Goal: Contribute content: Contribute content

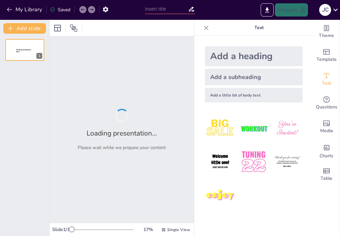
type input "Dimensiones de la Política en la Educación: Un Análisis Integral"
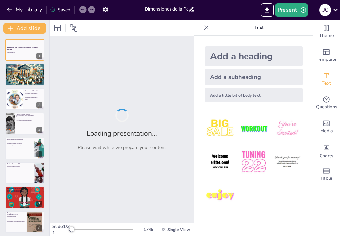
checkbox input "true"
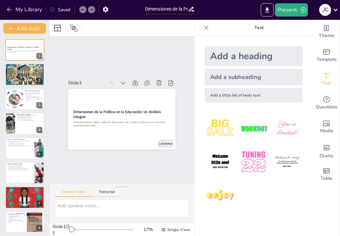
checkbox input "true"
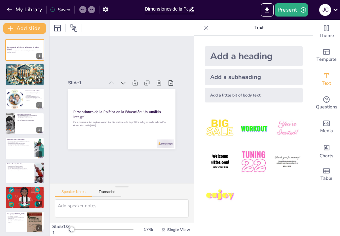
checkbox input "true"
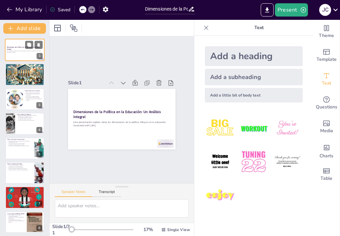
checkbox input "true"
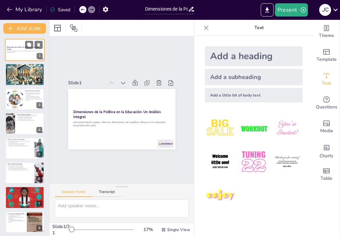
checkbox input "true"
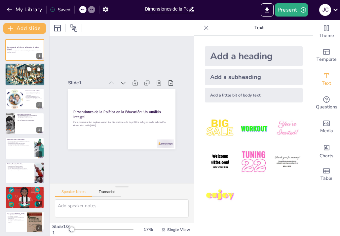
checkbox input "true"
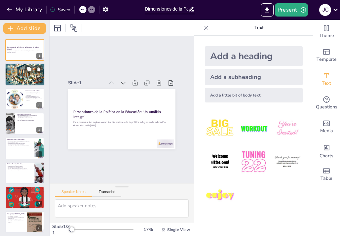
checkbox input "true"
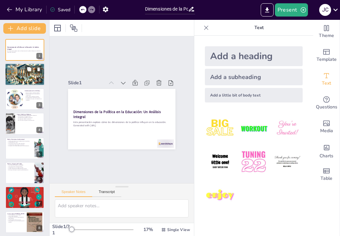
checkbox input "true"
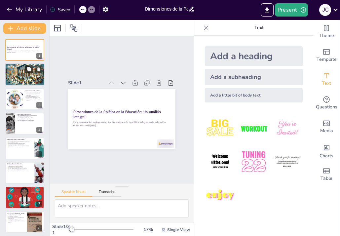
click at [29, 71] on icon at bounding box center [29, 69] width 4 height 4
type textarea "La política no es un concepto estático; es [DEMOGRAPHIC_DATA] y se manifiesta d…"
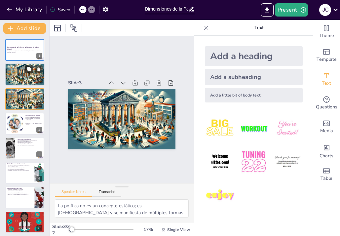
checkbox input "true"
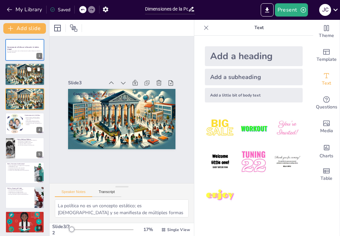
checkbox input "true"
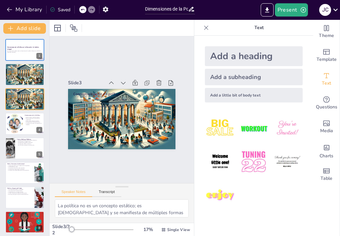
checkbox input "true"
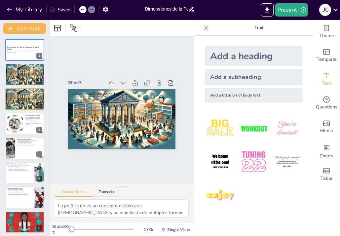
checkbox input "true"
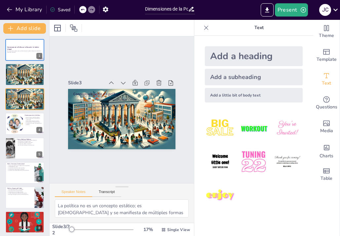
checkbox input "true"
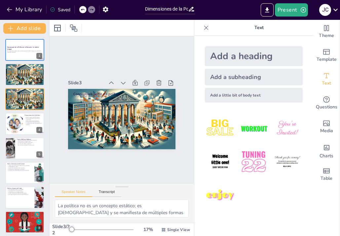
checkbox input "true"
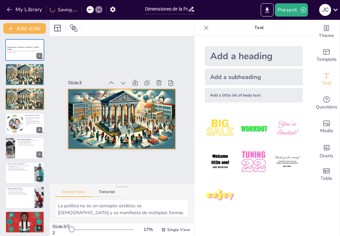
checkbox input "true"
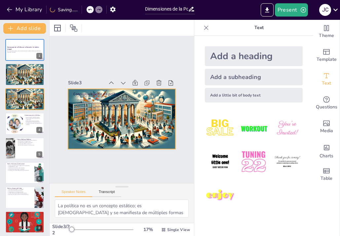
checkbox input "true"
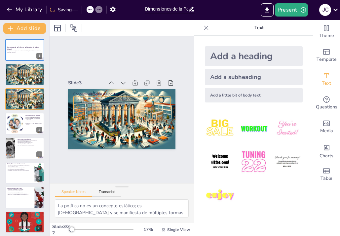
checkbox input "true"
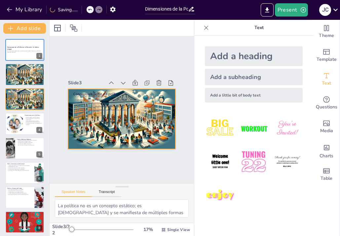
checkbox input "true"
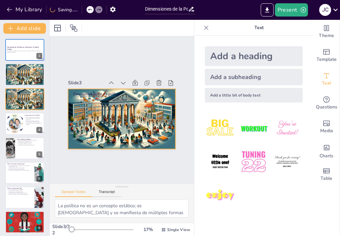
click at [141, 136] on div at bounding box center [120, 119] width 118 height 82
checkbox input "true"
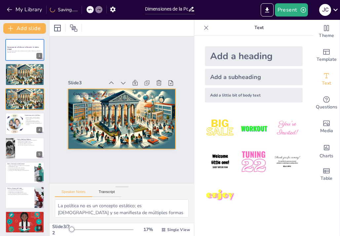
checkbox input "true"
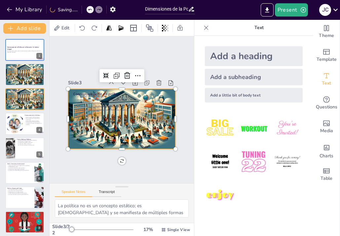
checkbox input "true"
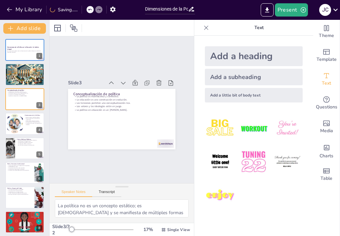
checkbox input "true"
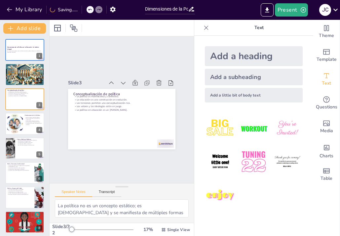
checkbox input "true"
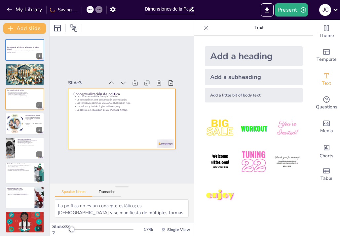
checkbox input "true"
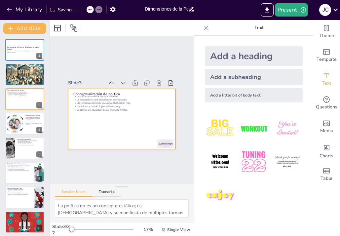
checkbox input "true"
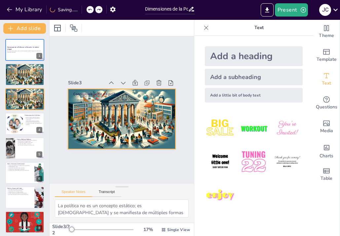
checkbox input "true"
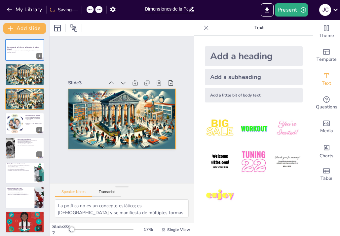
checkbox input "true"
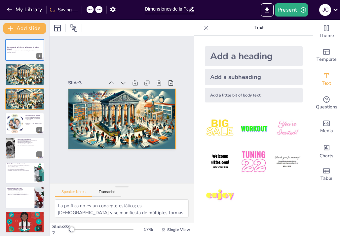
checkbox input "true"
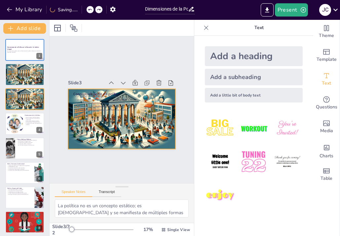
checkbox input "true"
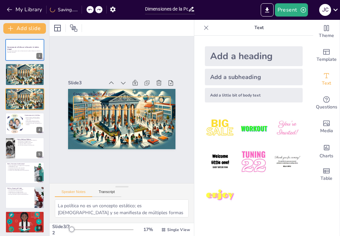
checkbox input "true"
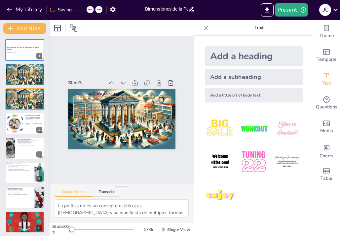
checkbox input "true"
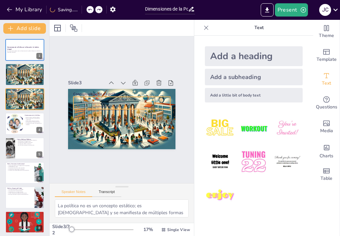
checkbox input "true"
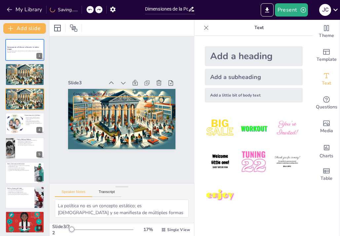
checkbox input "true"
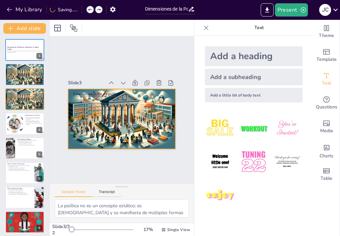
checkbox input "true"
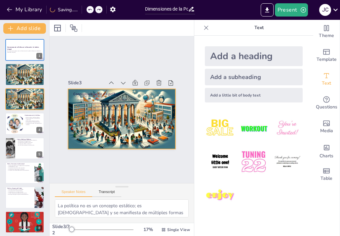
click at [166, 124] on div at bounding box center [120, 119] width 118 height 82
checkbox input "true"
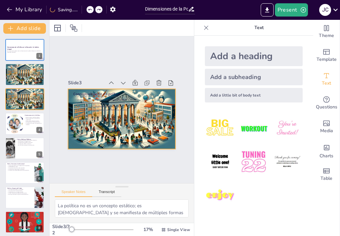
checkbox input "true"
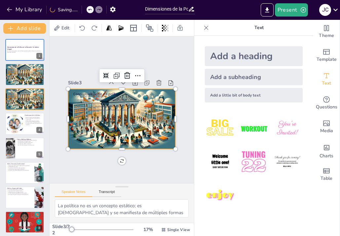
checkbox input "true"
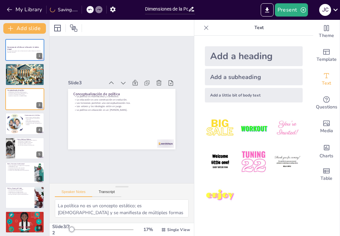
checkbox input "true"
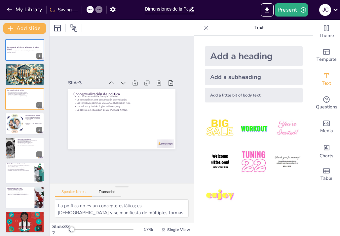
checkbox input "true"
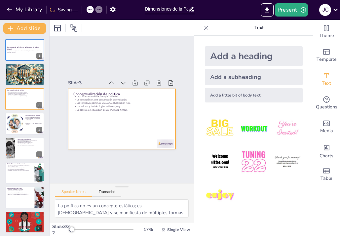
checkbox input "true"
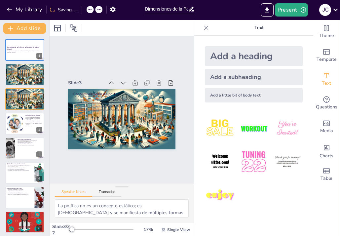
checkbox input "true"
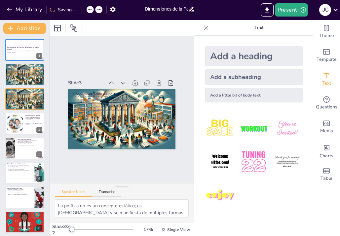
checkbox input "true"
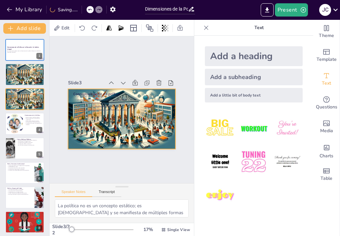
click at [162, 128] on div at bounding box center [115, 116] width 121 height 117
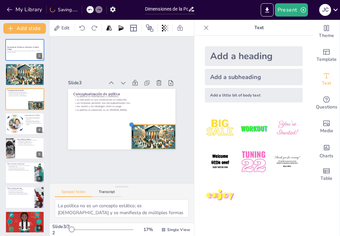
drag, startPoint x: 67, startPoint y: 88, endPoint x: 133, endPoint y: 123, distance: 75.3
click at [108, 111] on div at bounding box center [104, 107] width 8 height 8
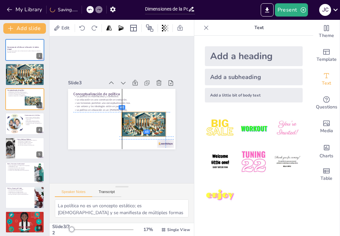
drag, startPoint x: 148, startPoint y: 134, endPoint x: 135, endPoint y: 122, distance: 16.8
click at [135, 122] on div at bounding box center [138, 130] width 50 height 37
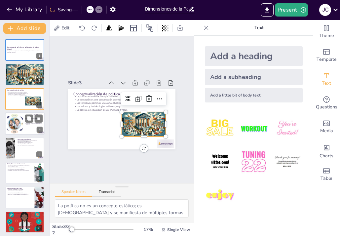
click at [23, 133] on div at bounding box center [25, 123] width 40 height 22
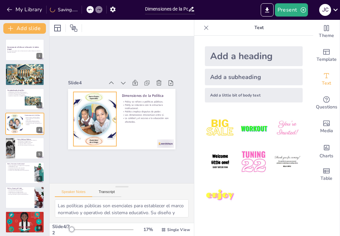
click at [93, 126] on div at bounding box center [93, 113] width 86 height 69
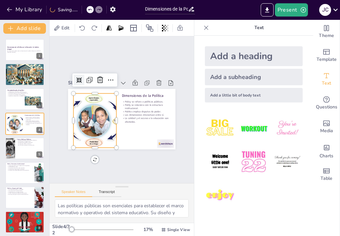
click at [83, 75] on icon at bounding box center [86, 72] width 6 height 6
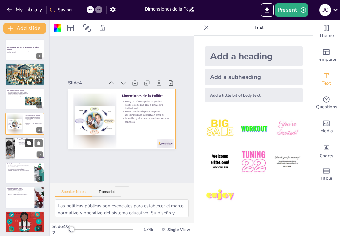
click at [31, 144] on icon at bounding box center [29, 143] width 4 height 4
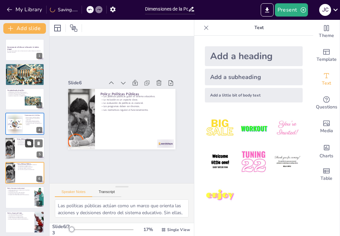
scroll to position [38, 0]
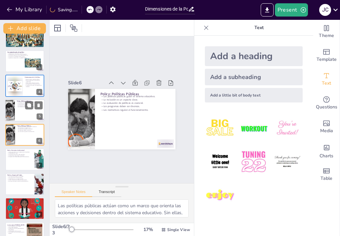
click at [24, 115] on div at bounding box center [25, 110] width 40 height 22
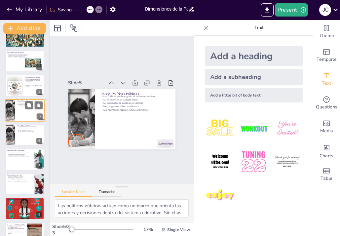
scroll to position [13, 0]
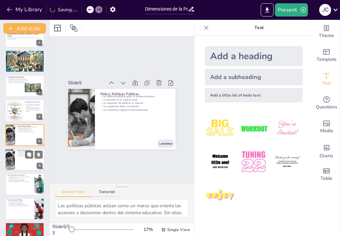
click at [13, 158] on div at bounding box center [9, 159] width 43 height 22
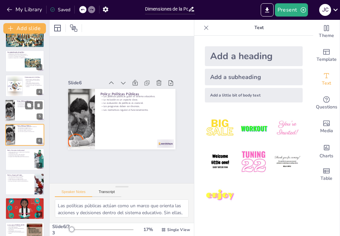
click at [19, 115] on div at bounding box center [25, 110] width 40 height 22
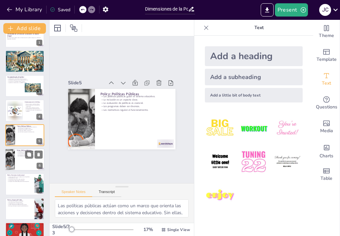
click at [16, 156] on div at bounding box center [25, 159] width 40 height 22
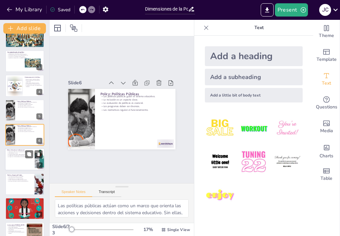
click at [16, 164] on div at bounding box center [25, 159] width 40 height 22
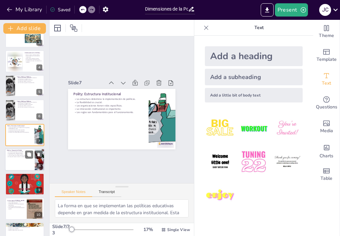
click at [15, 160] on div at bounding box center [25, 159] width 40 height 22
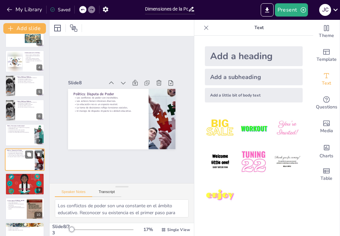
scroll to position [87, 0]
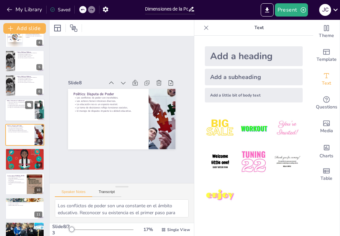
click at [18, 114] on div at bounding box center [25, 110] width 40 height 22
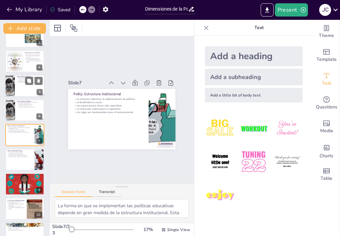
click at [21, 90] on div at bounding box center [25, 86] width 40 height 22
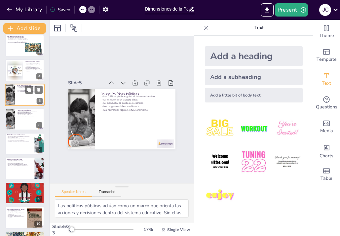
scroll to position [0, 0]
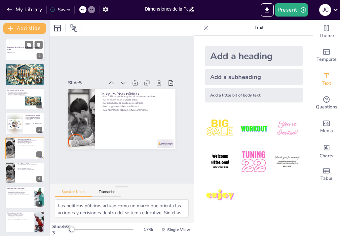
click at [14, 55] on div at bounding box center [25, 50] width 40 height 22
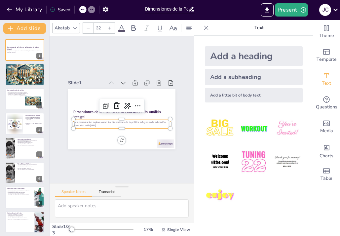
click at [120, 127] on p "Generated with [URL]" at bounding box center [118, 124] width 95 height 23
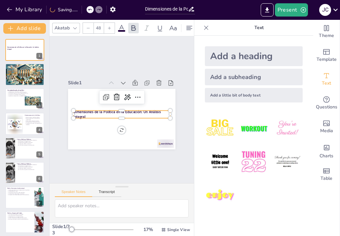
click at [124, 118] on p "Dimensiones de la Política en la Educación: Un Análisis Integral" at bounding box center [121, 114] width 97 height 20
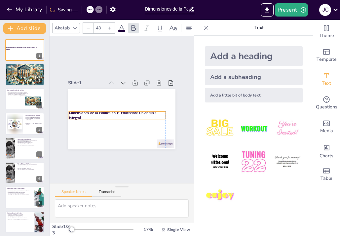
drag, startPoint x: 143, startPoint y: 111, endPoint x: 138, endPoint y: 111, distance: 5.0
click at [138, 111] on strong "Dimensiones de la Política en la Educación: Un Análisis Integral" at bounding box center [112, 112] width 88 height 14
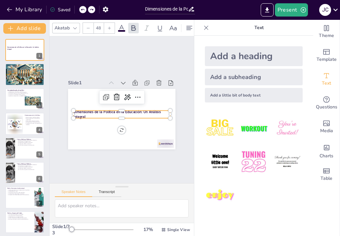
click at [145, 111] on strong "Dimensiones de la Política en la Educación: Un Análisis Integral" at bounding box center [116, 110] width 87 height 23
click at [145, 111] on strong "Dimensiones de la Política en la Educación: Un Análisis Integral" at bounding box center [117, 111] width 88 height 14
drag, startPoint x: 143, startPoint y: 112, endPoint x: 148, endPoint y: 116, distance: 5.4
click at [148, 116] on p "Dimensiones de la Política en la Educación: Un Análisis Integral" at bounding box center [119, 113] width 89 height 57
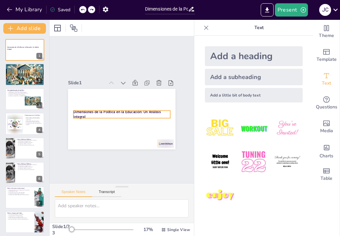
click at [147, 116] on p "Dimensiones de la Política en la Educación: Un Análisis Integral" at bounding box center [120, 113] width 92 height 49
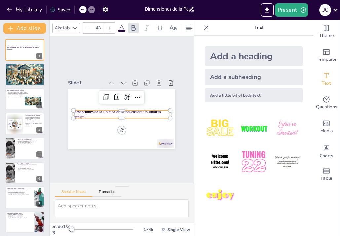
click at [144, 112] on strong "Dimensiones de la Política en la Educación: Un Análisis Integral" at bounding box center [117, 111] width 88 height 14
click at [143, 111] on strong "Dimensiones de la Política en la Educación: Un Análisis Integral" at bounding box center [116, 110] width 87 height 23
click at [144, 111] on strong "Dimensiones de la Política en la Educación: Un Análisis Integral" at bounding box center [116, 110] width 87 height 23
click at [144, 111] on strong "Dimensiones de la Política en la Educación: Un Análisis Integral" at bounding box center [116, 110] width 86 height 32
click at [144, 111] on strong "Dimensiones de la Política en la Educación: Un Análisis Integral" at bounding box center [116, 109] width 84 height 40
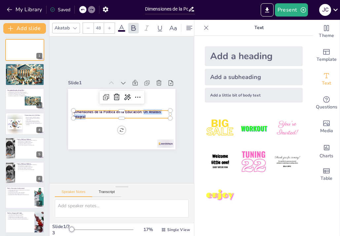
drag, startPoint x: 144, startPoint y: 111, endPoint x: 147, endPoint y: 115, distance: 4.7
click at [147, 115] on p "Dimensiones de la Política en la Educación: Un Análisis Integral" at bounding box center [120, 113] width 95 height 39
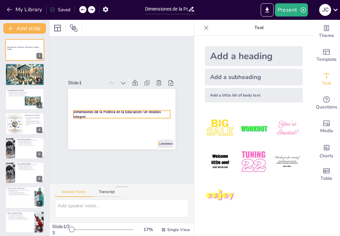
click at [86, 116] on p "Dimensiones de la Política en la Educación: Un Análisis Integral" at bounding box center [120, 114] width 96 height 30
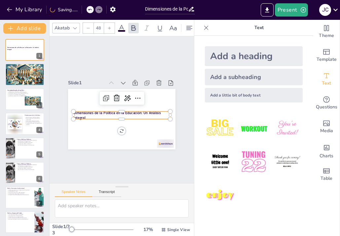
click at [85, 116] on strong "Dimensiones de la Política en la Educación: Un Análisis Integral" at bounding box center [116, 111] width 86 height 32
click at [85, 116] on strong "Dimensiones de la Política en la Educación: Un Análisis Integral" at bounding box center [117, 112] width 88 height 14
click at [85, 116] on strong "Dimensiones de la Política en la Educación: Un Análisis Integral" at bounding box center [116, 115] width 87 height 10
click at [87, 116] on p "Dimensiones de la Política en la Educación: Un Análisis Integral" at bounding box center [121, 115] width 97 height 20
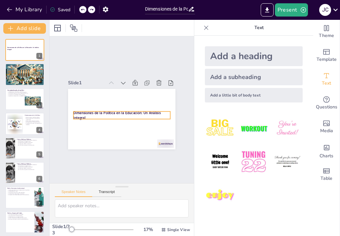
click at [83, 116] on strong "Dimensiones de la Política en la Educación: Un Análisis Integral" at bounding box center [115, 111] width 87 height 23
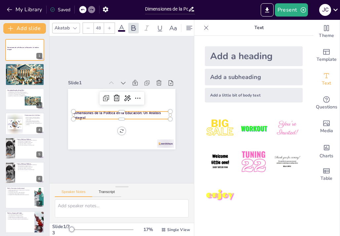
click at [83, 116] on strong "Dimensiones de la Política en la Educación: Un Análisis Integral" at bounding box center [117, 112] width 88 height 14
click at [82, 117] on strong "Dimensiones de la Política en la Educación: Un Análisis Integral" at bounding box center [117, 112] width 88 height 14
click at [82, 117] on strong "Dimensiones de la Política en la Educación: Un Análisis Integral" at bounding box center [115, 110] width 81 height 48
click at [94, 115] on strong "Dimensiones de la Política en la Educación: Un Análisis Integral" at bounding box center [117, 112] width 88 height 14
click at [137, 99] on icon at bounding box center [139, 101] width 9 height 9
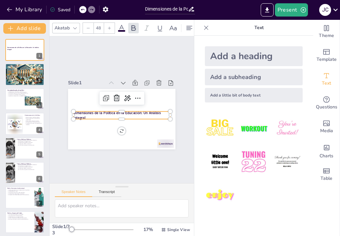
click at [231, 55] on div "Add a heading" at bounding box center [254, 56] width 98 height 20
click at [159, 111] on div "Dimensiones de la Política en la Educación: Un Análisis Integral Heading" at bounding box center [120, 118] width 118 height 81
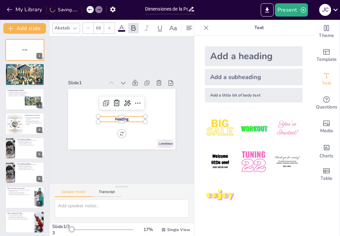
click at [125, 118] on span "Heading" at bounding box center [121, 119] width 14 height 7
click at [125, 118] on span "Heading" at bounding box center [119, 118] width 15 height 9
click at [127, 118] on span "Heading" at bounding box center [120, 119] width 15 height 8
click at [127, 118] on span "Heading" at bounding box center [121, 119] width 14 height 7
click at [116, 120] on span "Heading" at bounding box center [121, 119] width 14 height 7
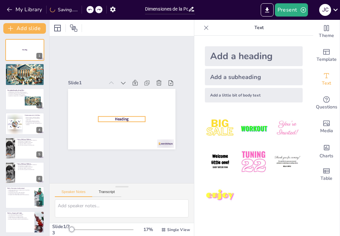
click at [124, 116] on div "Heading" at bounding box center [120, 118] width 118 height 81
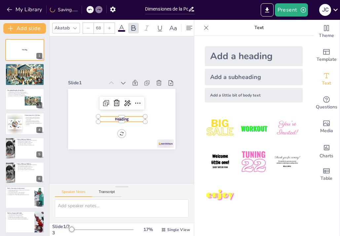
click at [124, 116] on div at bounding box center [121, 114] width 47 height 10
click at [124, 116] on div at bounding box center [120, 113] width 46 height 19
click at [126, 116] on span "Heading" at bounding box center [120, 119] width 15 height 8
click at [126, 118] on span "Heading" at bounding box center [119, 118] width 15 height 9
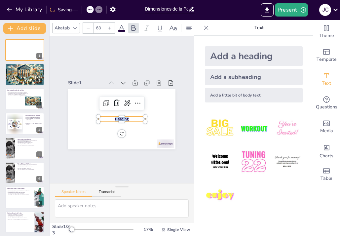
click at [126, 118] on span "Heading" at bounding box center [120, 119] width 15 height 8
click at [139, 105] on icon at bounding box center [138, 104] width 9 height 9
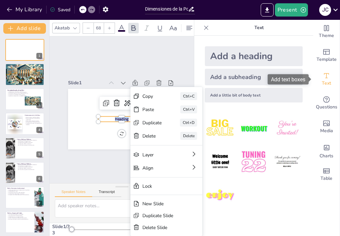
click at [336, 85] on div "Text" at bounding box center [326, 79] width 26 height 24
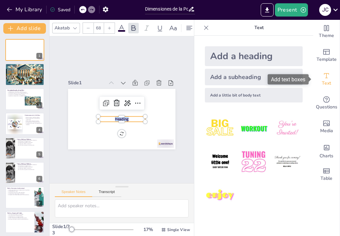
click at [330, 82] on span "Text" at bounding box center [326, 83] width 9 height 7
click at [205, 30] on icon at bounding box center [206, 27] width 7 height 7
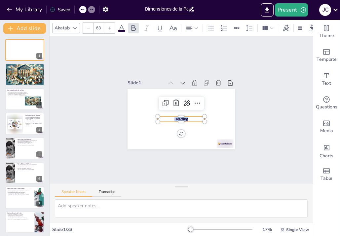
click at [188, 117] on p "Heading" at bounding box center [178, 118] width 46 height 19
click at [192, 108] on div at bounding box center [197, 108] width 13 height 13
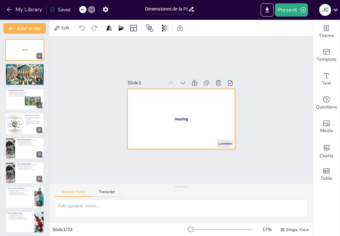
click at [154, 90] on div at bounding box center [178, 118] width 121 height 90
click at [27, 57] on div at bounding box center [25, 50] width 40 height 22
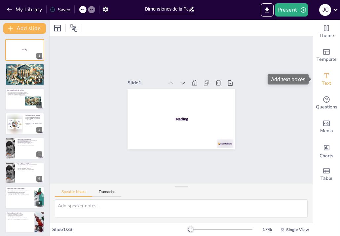
click at [328, 77] on icon "Add text boxes" at bounding box center [326, 76] width 8 height 8
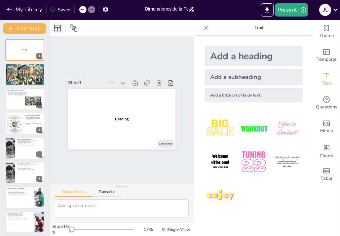
click at [57, 30] on icon at bounding box center [57, 28] width 7 height 7
click at [72, 27] on icon at bounding box center [73, 27] width 7 height 7
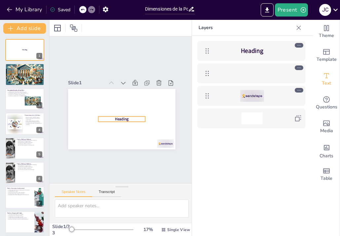
click at [255, 54] on span "Heading" at bounding box center [252, 51] width 22 height 9
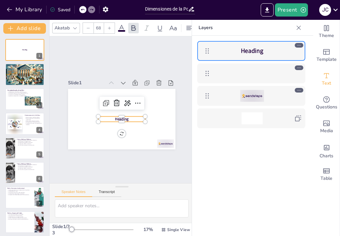
click at [255, 52] on span "Heading" at bounding box center [252, 51] width 22 height 9
click at [243, 75] on div at bounding box center [252, 73] width 76 height 12
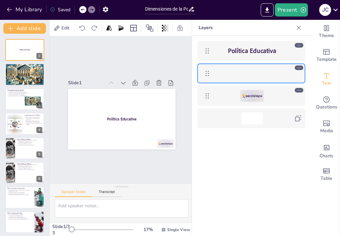
drag, startPoint x: 260, startPoint y: 96, endPoint x: 272, endPoint y: 96, distance: 11.6
click at [272, 96] on div at bounding box center [252, 96] width 76 height 12
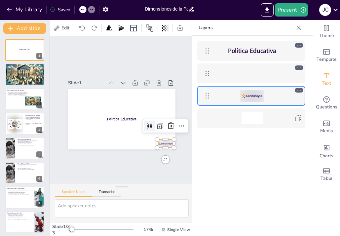
click at [300, 90] on icon at bounding box center [298, 90] width 5 height 5
click at [170, 131] on icon at bounding box center [165, 135] width 9 height 9
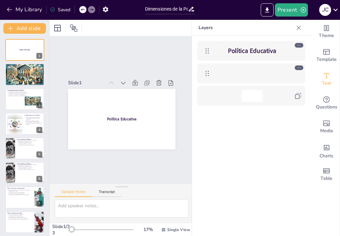
click at [237, 96] on div at bounding box center [252, 96] width 76 height 12
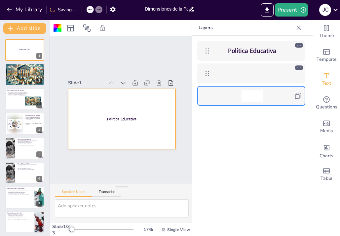
click at [246, 96] on div at bounding box center [251, 96] width 21 height 12
click at [240, 76] on div at bounding box center [252, 73] width 76 height 12
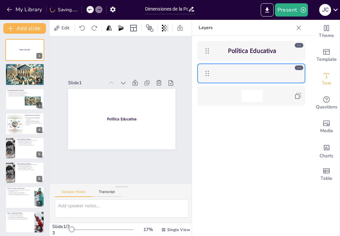
click at [240, 76] on div at bounding box center [252, 73] width 76 height 12
click at [240, 77] on div at bounding box center [252, 73] width 76 height 12
click at [252, 76] on div at bounding box center [252, 73] width 76 height 12
click at [332, 73] on div "Text" at bounding box center [326, 79] width 26 height 24
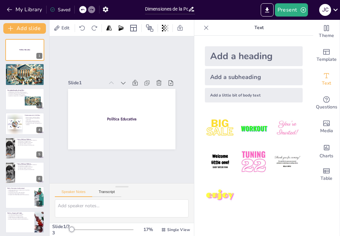
click at [251, 80] on div "Add a subheading" at bounding box center [254, 77] width 98 height 17
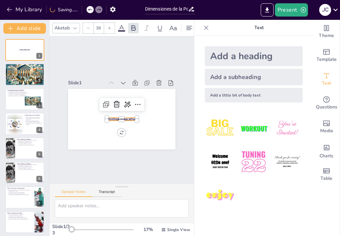
click at [240, 77] on div "Add a subheading" at bounding box center [254, 77] width 98 height 17
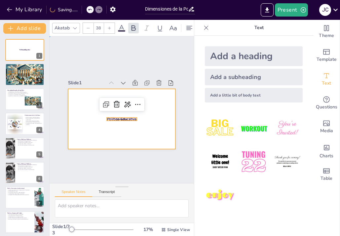
click at [155, 140] on div at bounding box center [120, 118] width 113 height 71
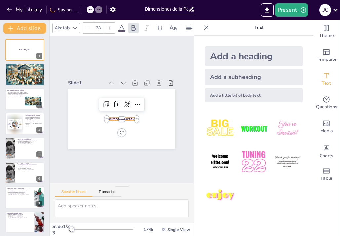
click at [121, 119] on span "Subheading" at bounding box center [120, 119] width 11 height 4
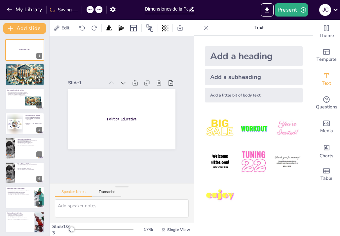
click at [238, 76] on div "Add a subheading" at bounding box center [254, 77] width 98 height 17
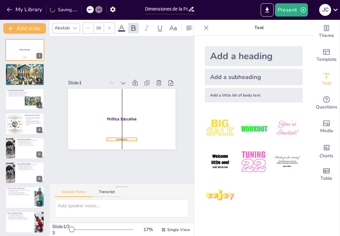
drag, startPoint x: 128, startPoint y: 120, endPoint x: 128, endPoint y: 140, distance: 20.1
click at [128, 140] on p "Subheading" at bounding box center [116, 138] width 30 height 9
click at [173, 28] on icon at bounding box center [172, 27] width 7 height 5
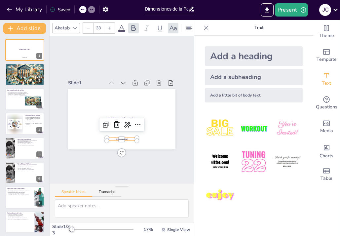
click at [116, 138] on span "Subheading" at bounding box center [115, 138] width 13 height 5
click at [113, 138] on span "Subheading" at bounding box center [107, 135] width 12 height 9
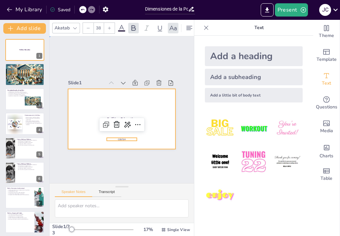
click at [156, 107] on div at bounding box center [118, 118] width 121 height 90
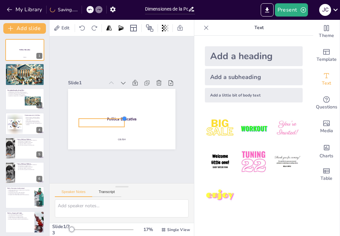
drag, startPoint x: 163, startPoint y: 111, endPoint x: 123, endPoint y: 125, distance: 42.9
click at [123, 125] on div "Política Educativa COLESH" at bounding box center [120, 119] width 118 height 82
drag, startPoint x: 103, startPoint y: 121, endPoint x: 151, endPoint y: 96, distance: 54.2
click at [151, 96] on div at bounding box center [152, 106] width 46 height 22
click at [151, 111] on div "Política Educativa COLESH 355 °" at bounding box center [120, 118] width 118 height 81
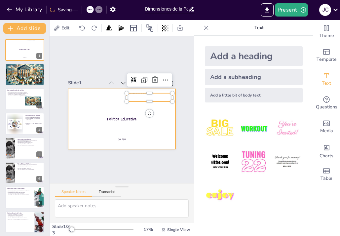
click at [131, 105] on div at bounding box center [120, 118] width 113 height 71
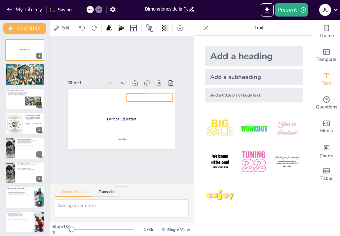
click at [131, 99] on div at bounding box center [150, 99] width 46 height 13
drag, startPoint x: 126, startPoint y: 101, endPoint x: 136, endPoint y: 99, distance: 9.6
click at [136, 100] on div at bounding box center [136, 103] width 6 height 6
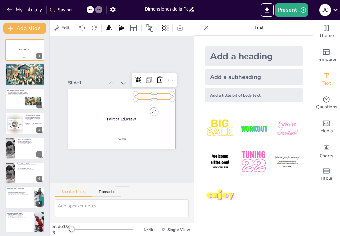
click at [122, 136] on div at bounding box center [117, 118] width 122 height 99
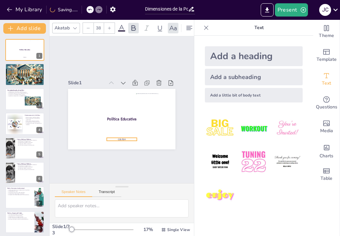
click at [120, 139] on span "COLESH" at bounding box center [116, 138] width 8 height 4
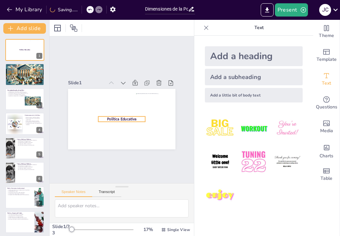
click at [139, 118] on p "Política Educativa" at bounding box center [120, 119] width 47 height 10
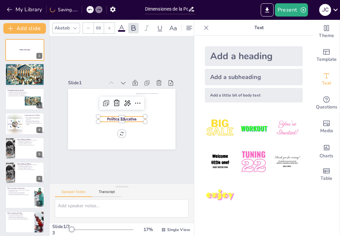
click at [134, 118] on span "Política Educativa" at bounding box center [119, 118] width 30 height 14
click at [135, 118] on span "Política Educativa" at bounding box center [120, 118] width 30 height 11
click at [137, 118] on p "Política Educativa" at bounding box center [119, 118] width 47 height 15
click at [138, 118] on p "Política Educativa" at bounding box center [119, 118] width 47 height 15
click at [141, 118] on p "Política Educativa" at bounding box center [119, 118] width 47 height 15
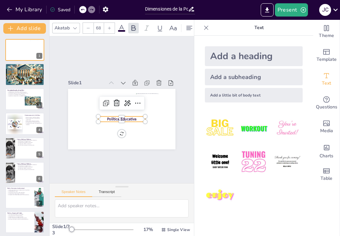
click at [207, 30] on icon at bounding box center [206, 27] width 7 height 7
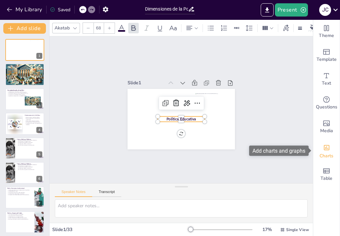
click at [327, 148] on icon "Add charts and graphs" at bounding box center [326, 147] width 7 height 7
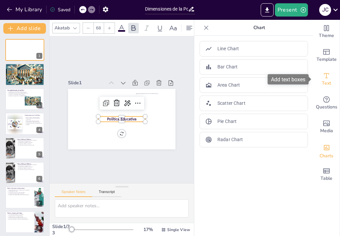
click at [327, 80] on span "Text" at bounding box center [326, 83] width 9 height 7
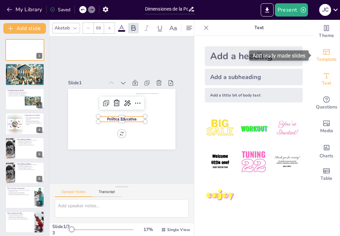
click at [329, 60] on span "Template" at bounding box center [326, 59] width 20 height 7
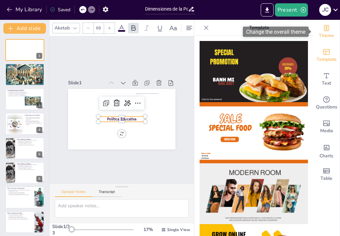
click at [327, 30] on icon "Change the overall theme" at bounding box center [326, 28] width 5 height 6
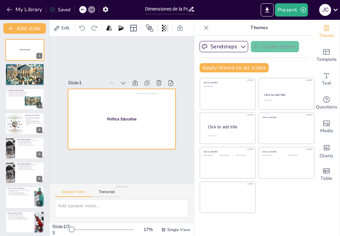
click at [126, 114] on div at bounding box center [120, 118] width 118 height 81
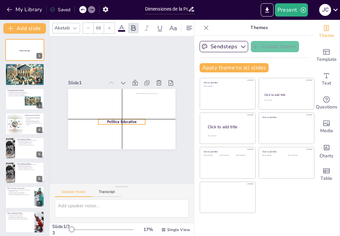
click at [125, 119] on span "Política Educativa" at bounding box center [116, 120] width 29 height 17
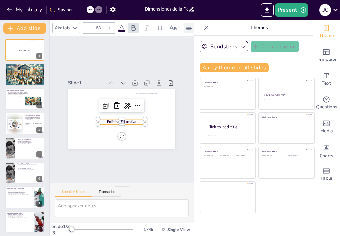
click at [188, 30] on icon at bounding box center [189, 28] width 8 height 8
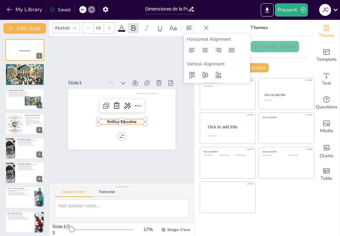
click at [204, 26] on icon at bounding box center [206, 27] width 7 height 7
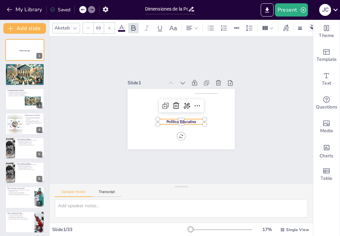
scroll to position [0, 75]
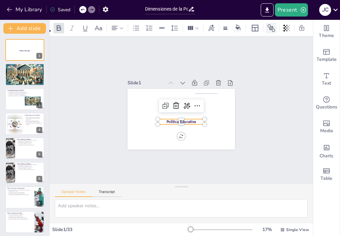
click at [271, 27] on icon at bounding box center [270, 27] width 7 height 7
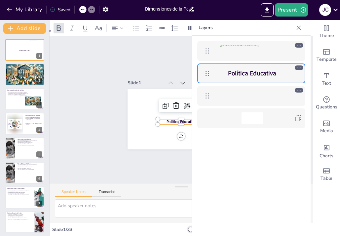
click at [279, 73] on p "Política Educativa" at bounding box center [252, 73] width 76 height 9
click at [277, 73] on div at bounding box center [252, 73] width 76 height 9
drag, startPoint x: 276, startPoint y: 70, endPoint x: 271, endPoint y: 73, distance: 5.8
click at [271, 74] on p "Política Educativa" at bounding box center [252, 73] width 76 height 9
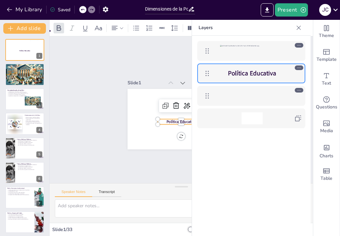
click at [296, 66] on div at bounding box center [298, 67] width 9 height 5
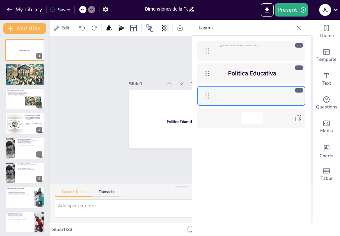
scroll to position [0, 0]
click at [237, 77] on span "Política Educativa" at bounding box center [252, 73] width 48 height 9
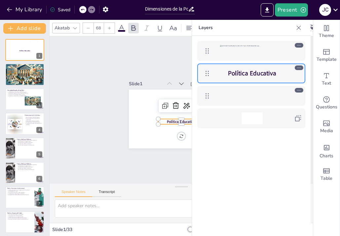
click at [277, 72] on p "Política Educativa" at bounding box center [252, 73] width 76 height 9
click at [99, 77] on div "Slide 1 Política Educativa Slide 2 Conceptualización de política La política es…" at bounding box center [180, 109] width 295 height 221
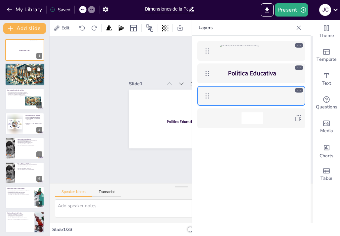
click at [31, 82] on div at bounding box center [25, 74] width 40 height 23
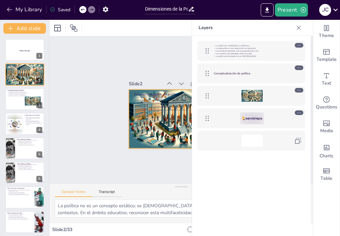
click at [154, 142] on div at bounding box center [180, 119] width 110 height 70
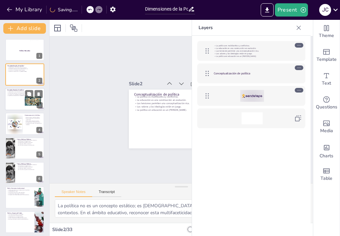
click at [16, 90] on p "La política es multifacética y conflictiva." at bounding box center [25, 90] width 36 height 1
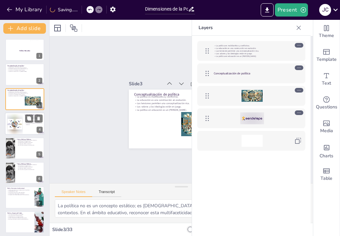
click at [17, 125] on div at bounding box center [15, 124] width 16 height 20
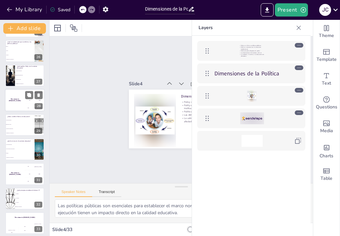
click at [29, 104] on div "300 Niels" at bounding box center [35, 107] width 20 height 7
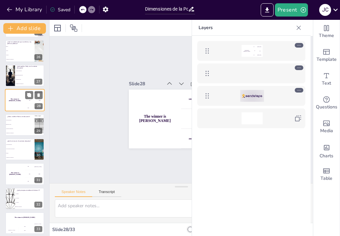
scroll to position [578, 0]
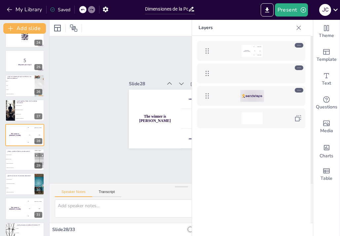
click at [301, 25] on icon at bounding box center [298, 27] width 7 height 7
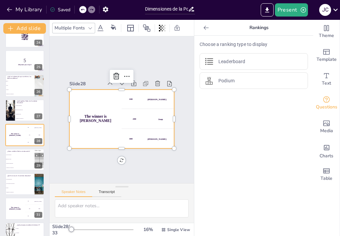
click at [192, 99] on div "Slide 1 Política Educativa Slide 2 Conceptualización de política La política es…" at bounding box center [122, 109] width 154 height 105
click at [28, 82] on icon at bounding box center [29, 81] width 4 height 4
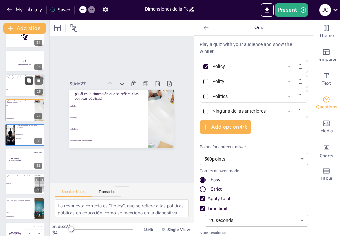
scroll to position [554, 0]
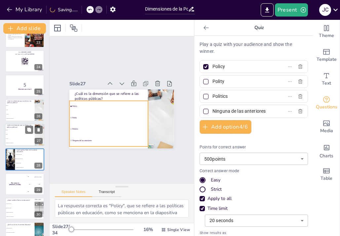
click at [24, 140] on li "Politics" at bounding box center [20, 138] width 30 height 4
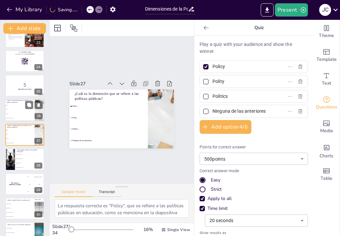
click at [24, 120] on li "Ninguna de las anteriores" at bounding box center [20, 118] width 30 height 4
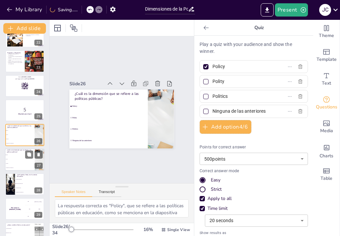
click at [21, 159] on span "Polity" at bounding box center [20, 158] width 28 height 1
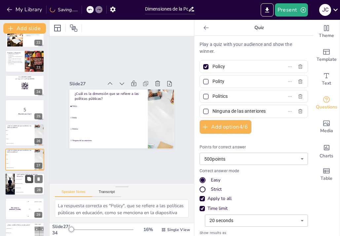
scroll to position [554, 0]
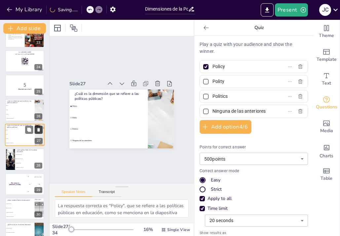
click at [41, 130] on icon at bounding box center [38, 129] width 5 height 5
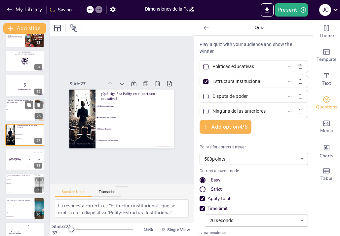
click at [18, 116] on li "Politics" at bounding box center [20, 114] width 30 height 4
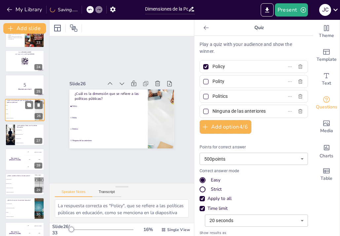
scroll to position [529, 0]
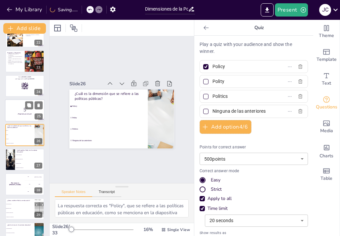
click at [21, 105] on div at bounding box center [25, 110] width 40 height 22
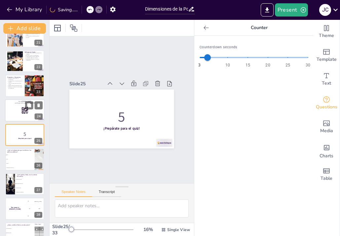
click at [16, 119] on div at bounding box center [25, 110] width 40 height 22
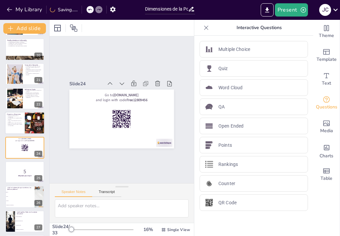
click at [18, 124] on p "Reflexionar sobre los temas tratados es importante." at bounding box center [15, 125] width 16 height 2
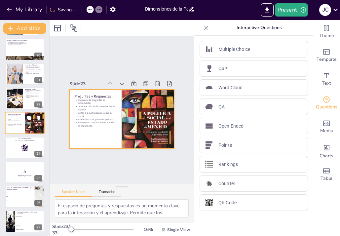
scroll to position [455, 0]
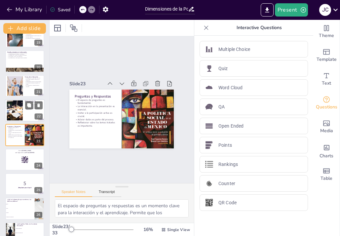
click at [21, 114] on div at bounding box center [14, 110] width 35 height 20
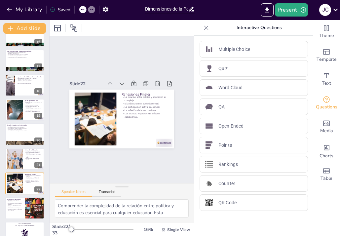
scroll to position [382, 0]
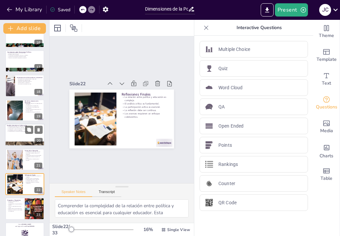
click at [18, 142] on div at bounding box center [25, 143] width 40 height 57
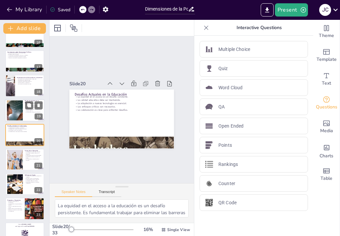
click at [18, 114] on div at bounding box center [15, 110] width 30 height 20
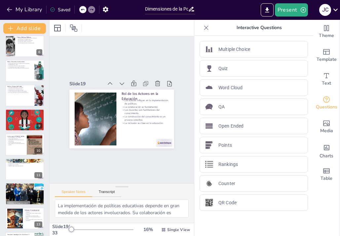
scroll to position [125, 0]
